Goal: Transaction & Acquisition: Purchase product/service

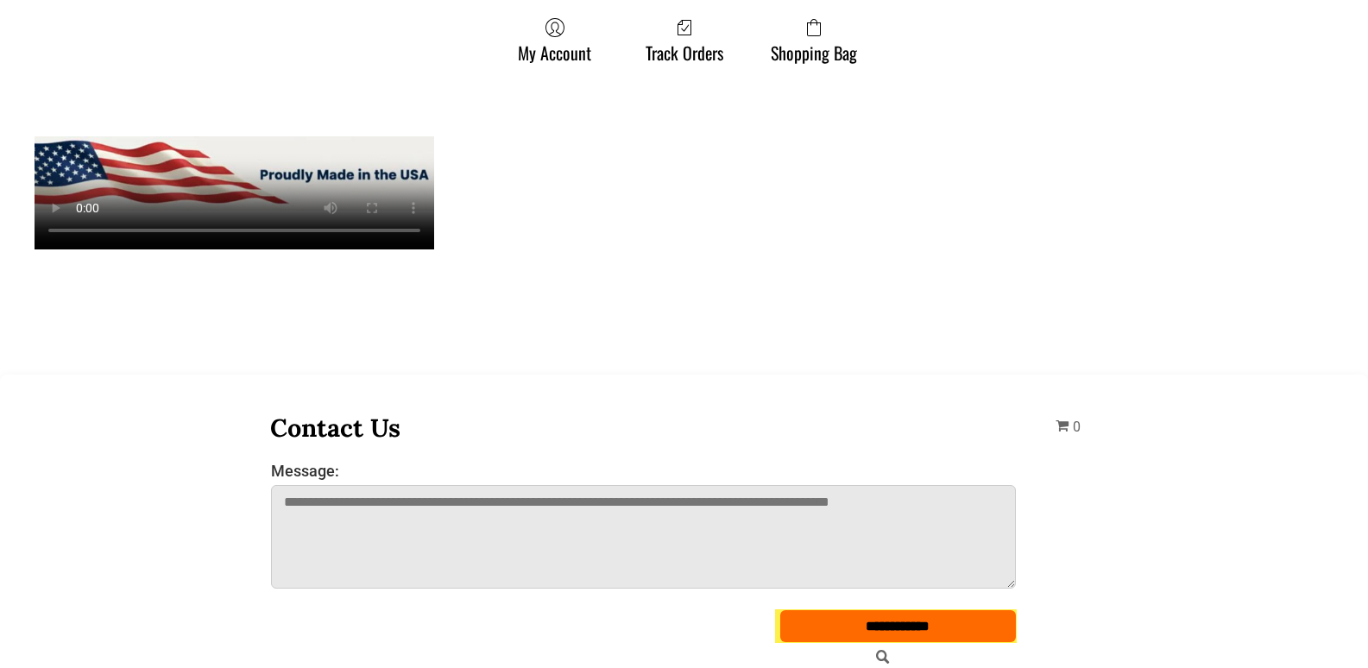
scroll to position [1553, 0]
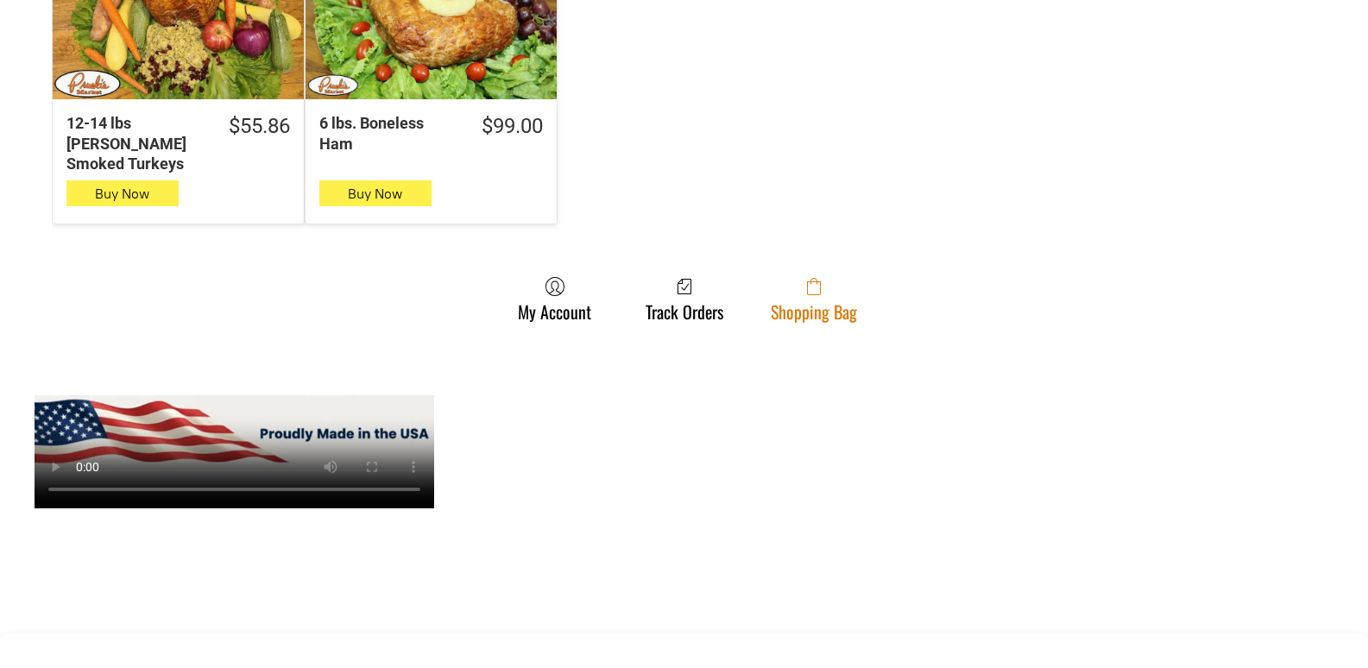
click at [840, 276] on span at bounding box center [814, 286] width 86 height 21
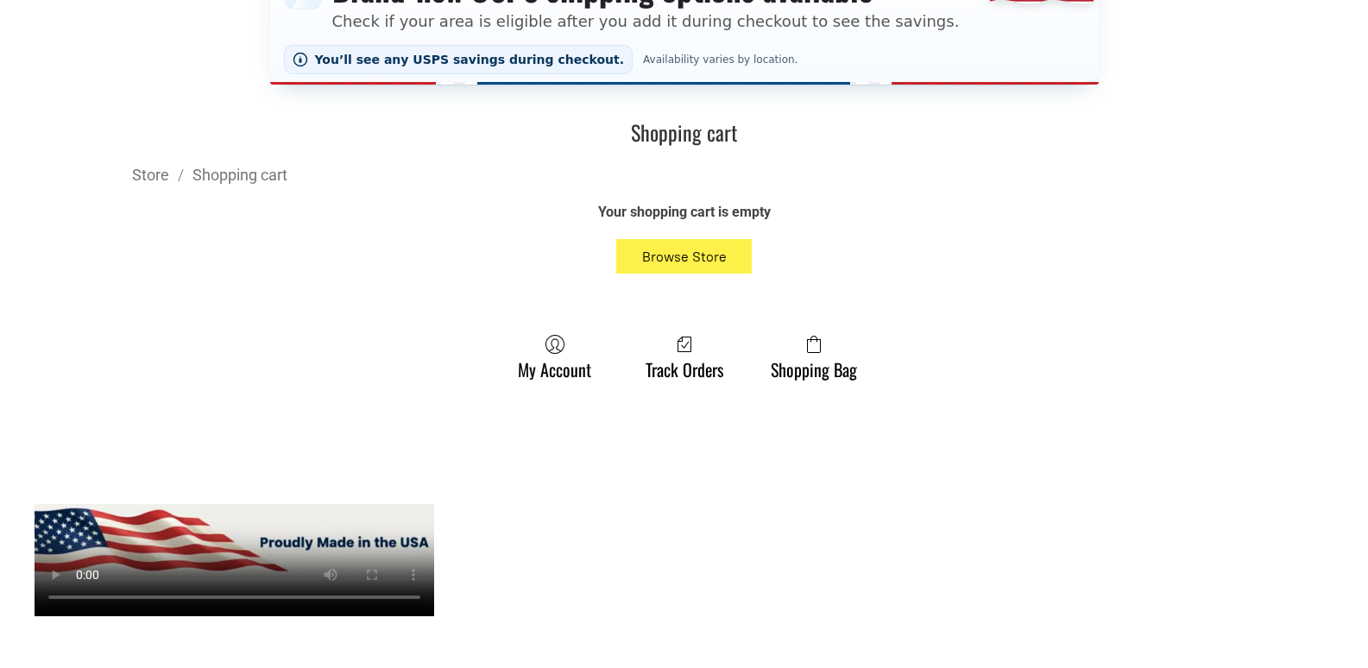
scroll to position [518, 0]
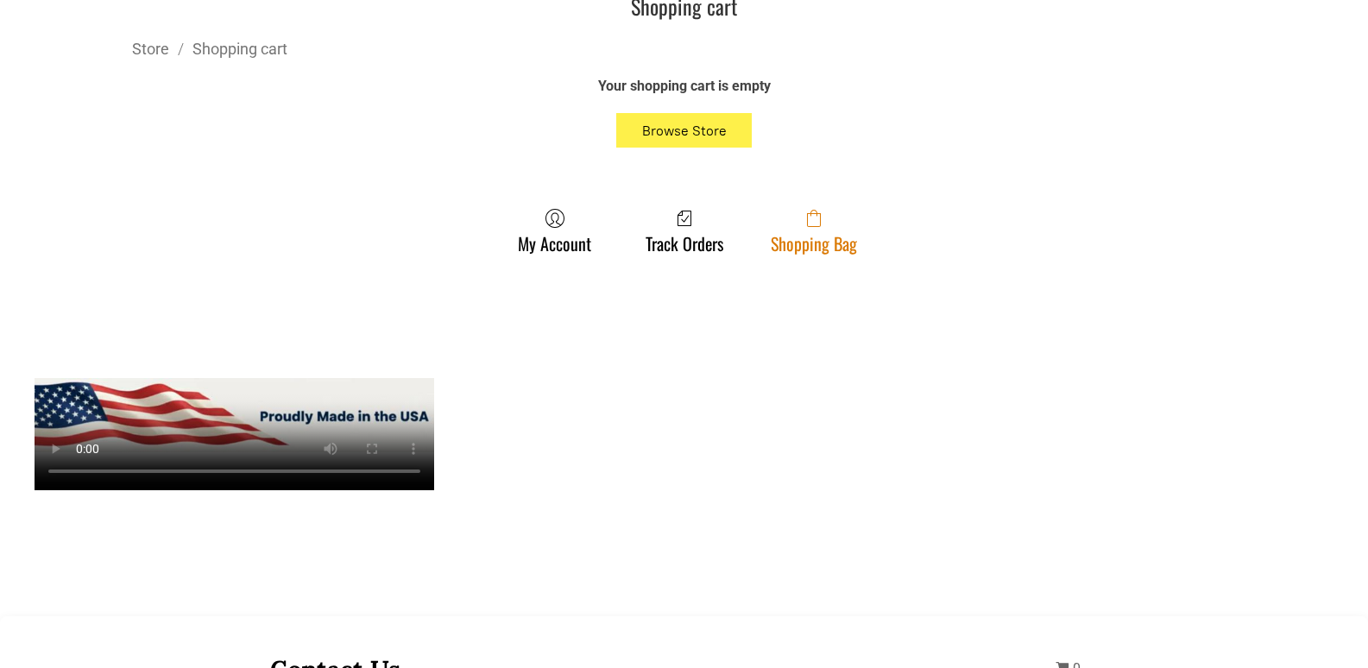
click at [799, 222] on span at bounding box center [814, 218] width 86 height 21
click at [838, 218] on span at bounding box center [814, 218] width 86 height 21
click at [859, 230] on link "Shopping Bag" at bounding box center [814, 231] width 104 height 46
